Goal: Information Seeking & Learning: Learn about a topic

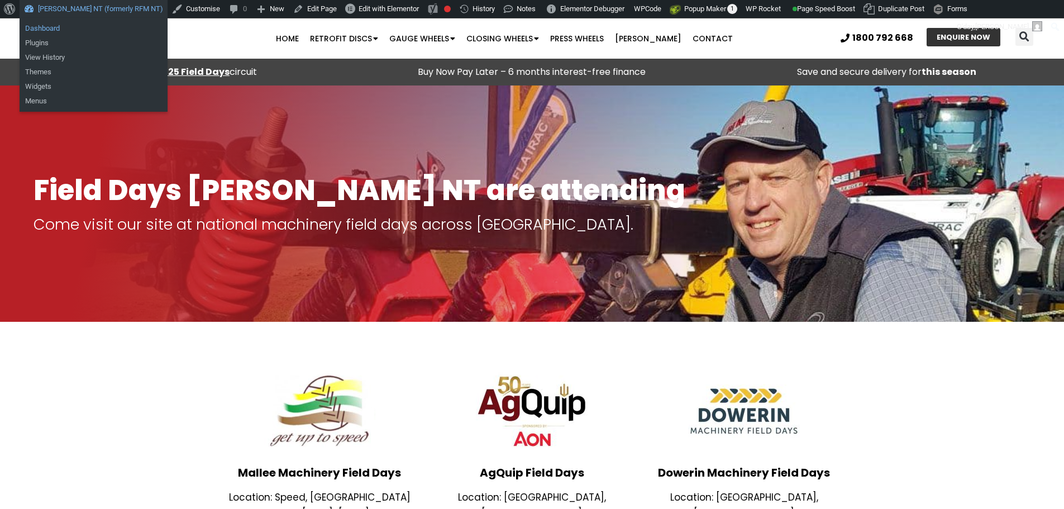
click at [45, 25] on link "Dashboard" at bounding box center [94, 28] width 148 height 15
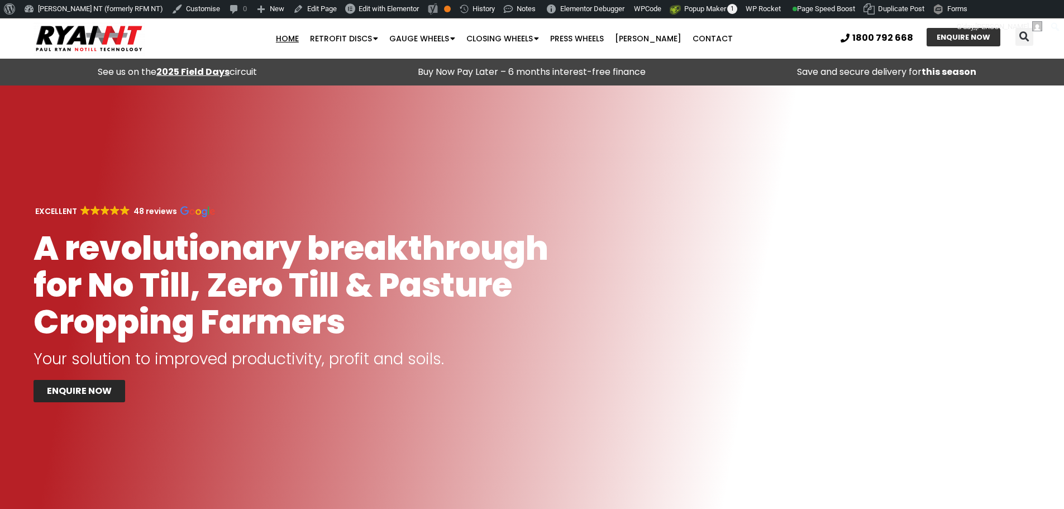
click at [208, 70] on strong "2025 Field Days" at bounding box center [192, 71] width 73 height 13
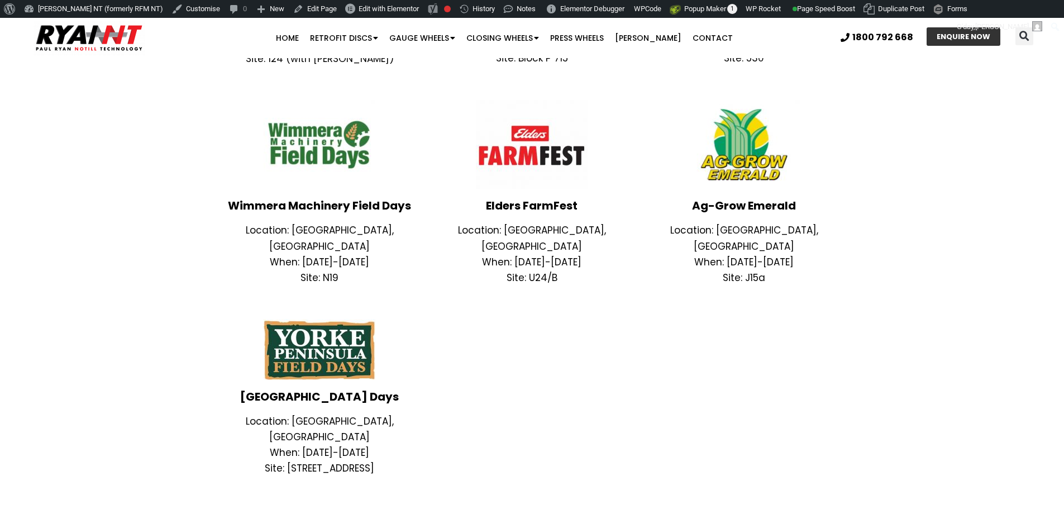
scroll to position [728, 0]
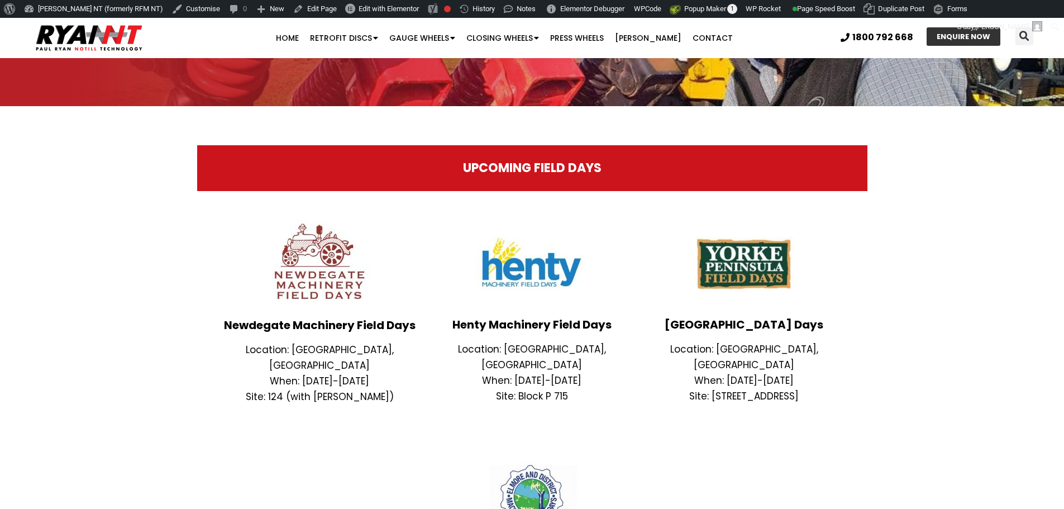
scroll to position [257, 0]
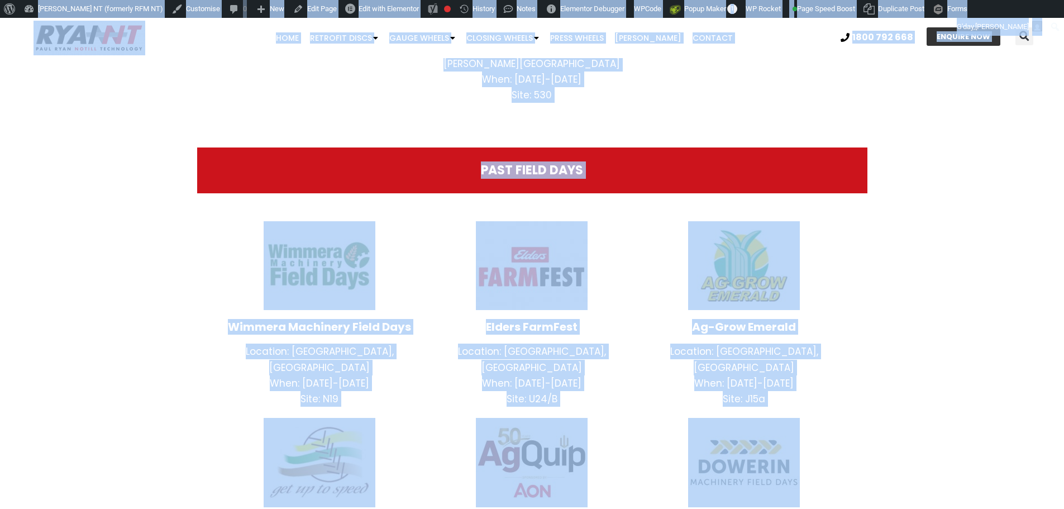
scroll to position [760, 0]
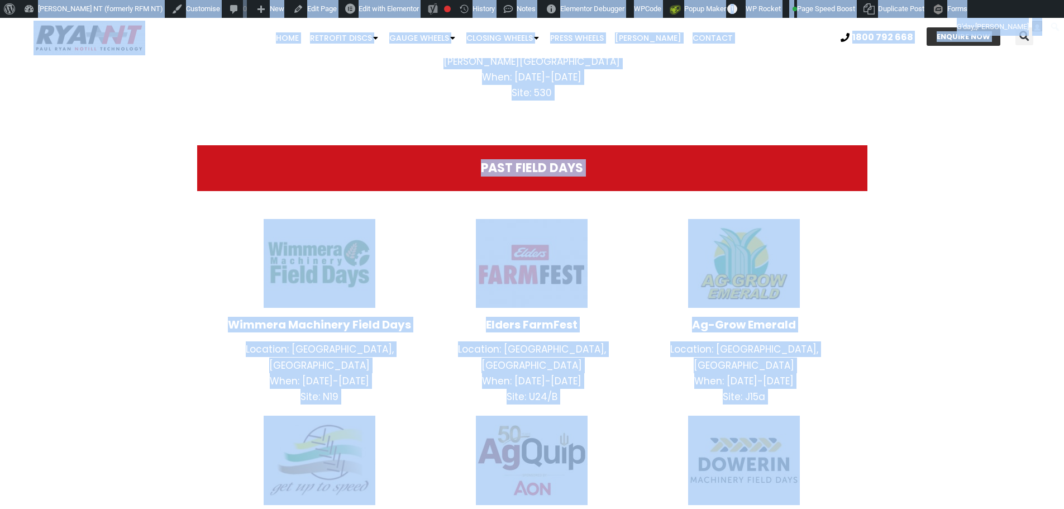
click at [924, 309] on div "Field Days RYAN NT are attending Come visit our site at national machinery fiel…" at bounding box center [532, 141] width 1064 height 1632
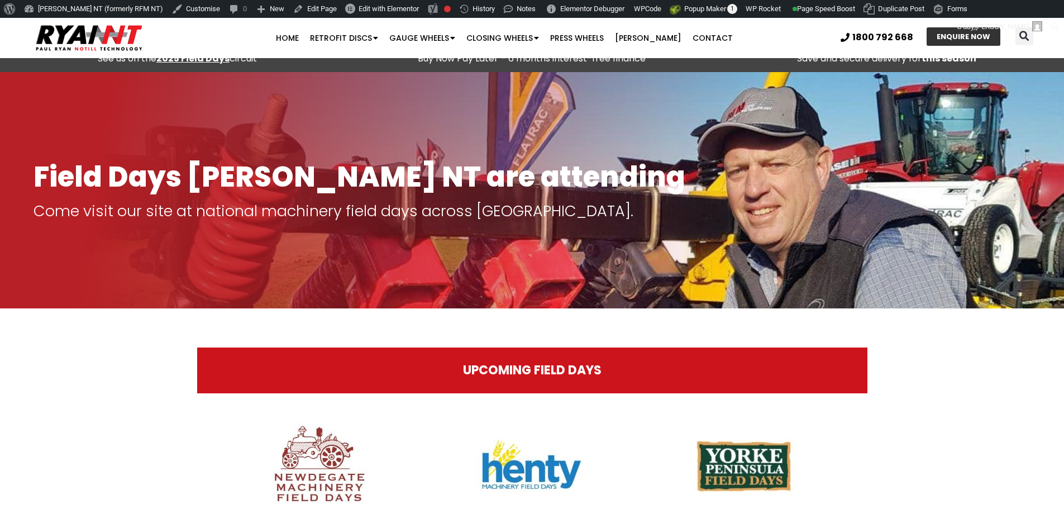
scroll to position [0, 0]
